Goal: Entertainment & Leisure: Consume media (video, audio)

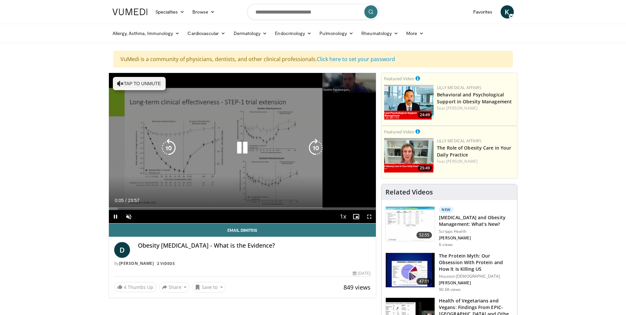
click at [134, 83] on button "Tap to unmute" at bounding box center [139, 83] width 53 height 13
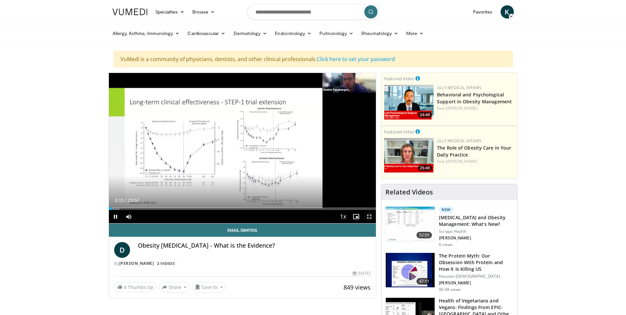
click at [368, 215] on span "Video Player" at bounding box center [369, 216] width 13 height 13
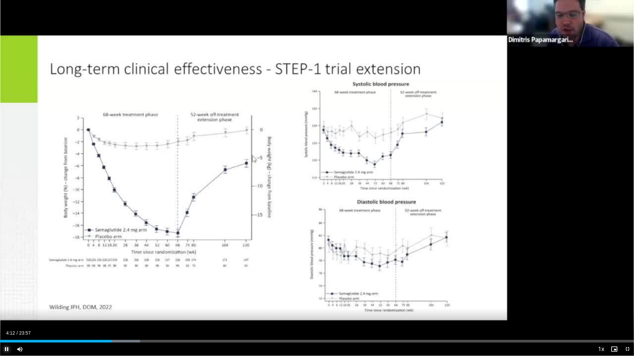
click at [5, 314] on span "Video Player" at bounding box center [6, 349] width 13 height 13
click at [613, 314] on span "Video Player" at bounding box center [613, 349] width 13 height 13
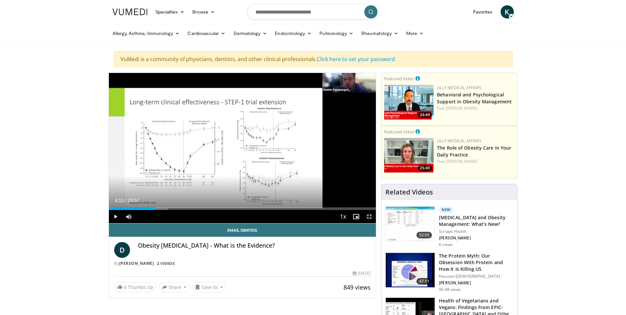
click at [369, 216] on span "Video Player" at bounding box center [369, 216] width 13 height 13
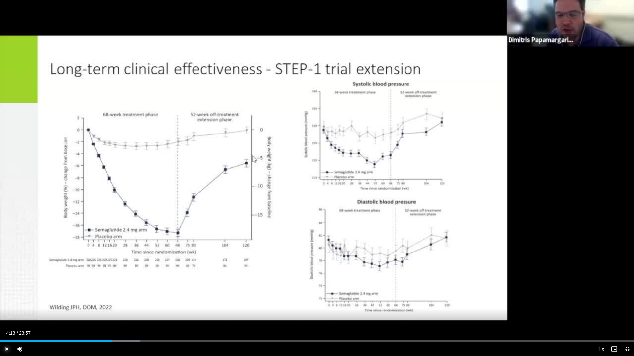
click at [6, 314] on span "Video Player" at bounding box center [6, 349] width 13 height 13
click at [5, 314] on span "Video Player" at bounding box center [6, 349] width 13 height 13
click at [6, 314] on span "Video Player" at bounding box center [6, 349] width 13 height 13
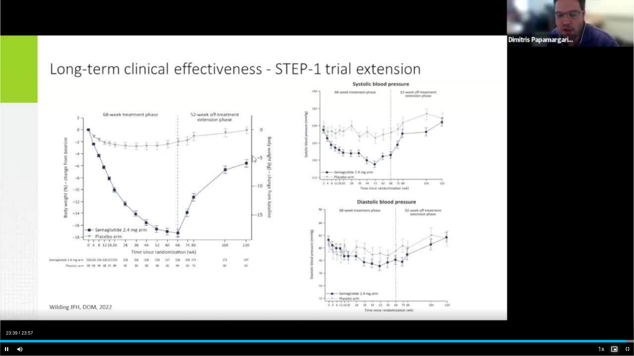
click at [614, 314] on span "Video Player" at bounding box center [613, 349] width 13 height 13
